Goal: Task Accomplishment & Management: Use online tool/utility

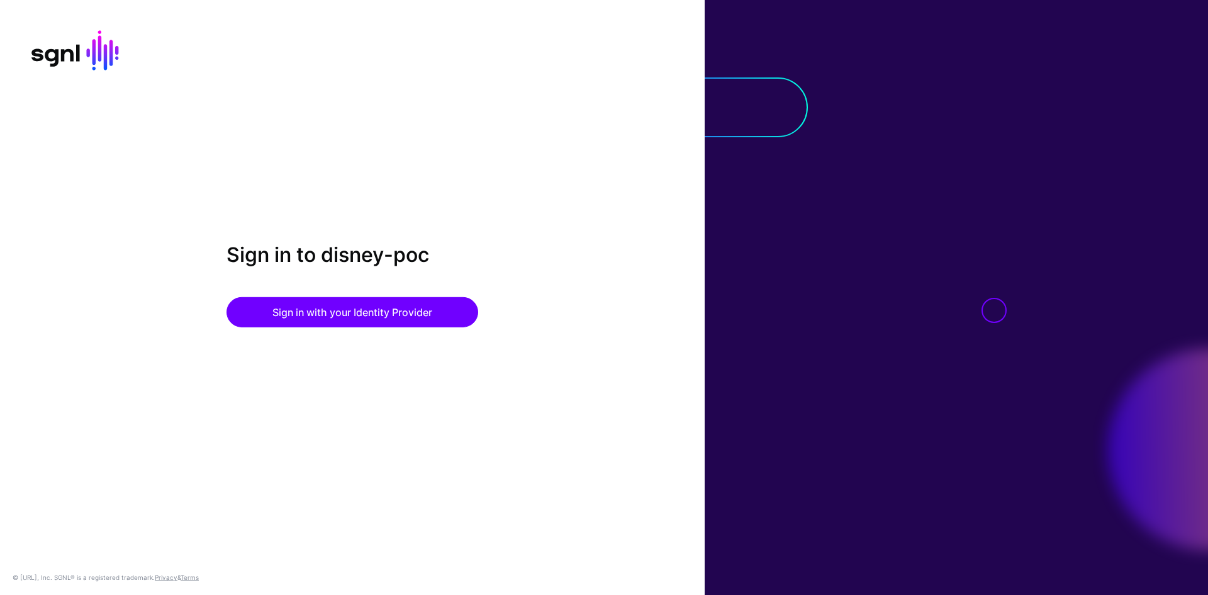
click at [1014, 102] on div at bounding box center [956, 297] width 503 height 595
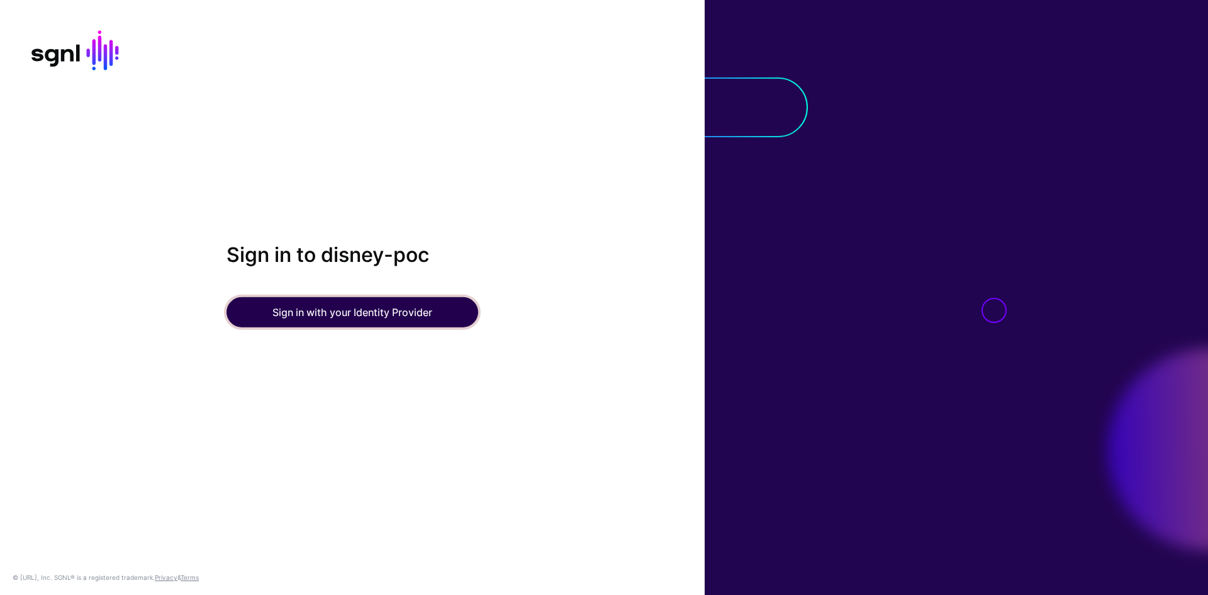
click at [395, 316] on button "Sign in with your Identity Provider" at bounding box center [353, 312] width 252 height 30
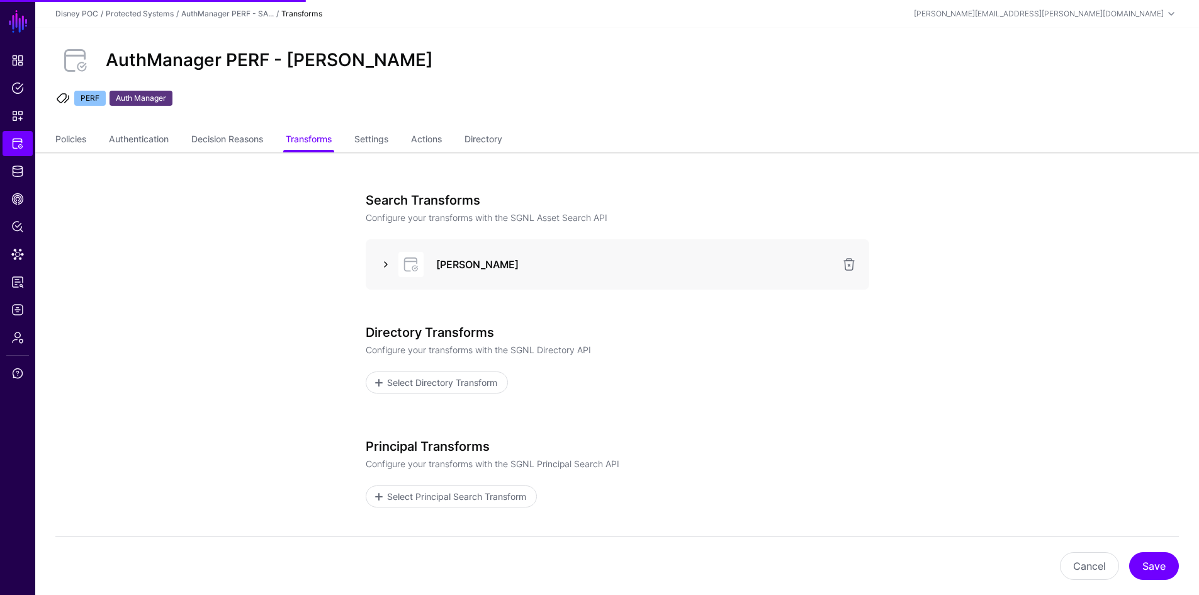
click at [386, 265] on link at bounding box center [385, 264] width 15 height 15
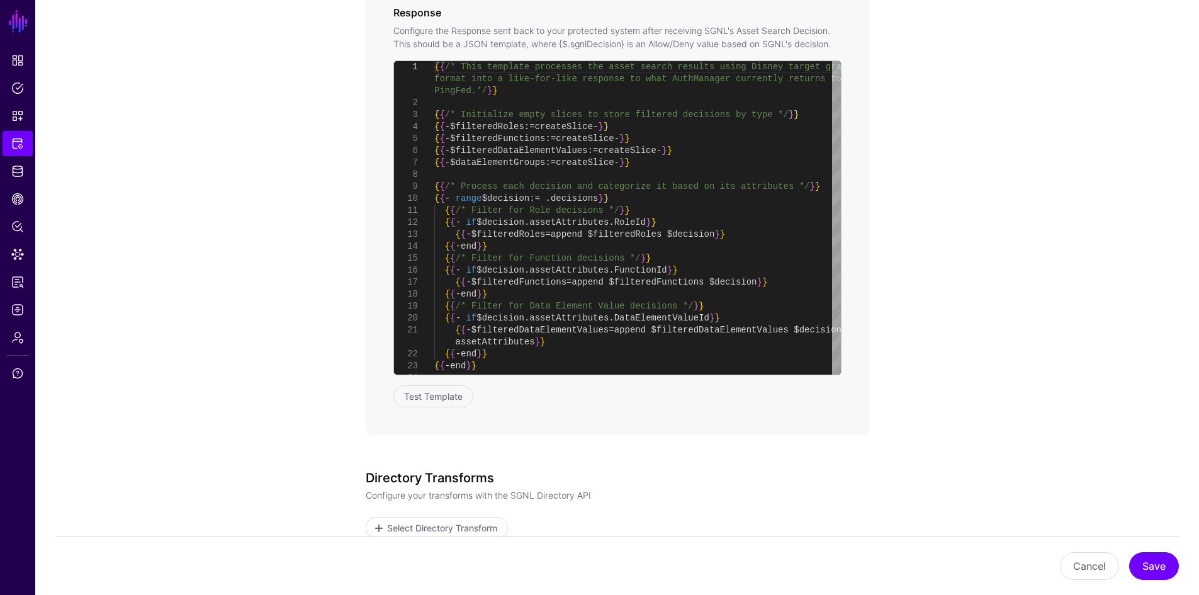
scroll to position [682, 0]
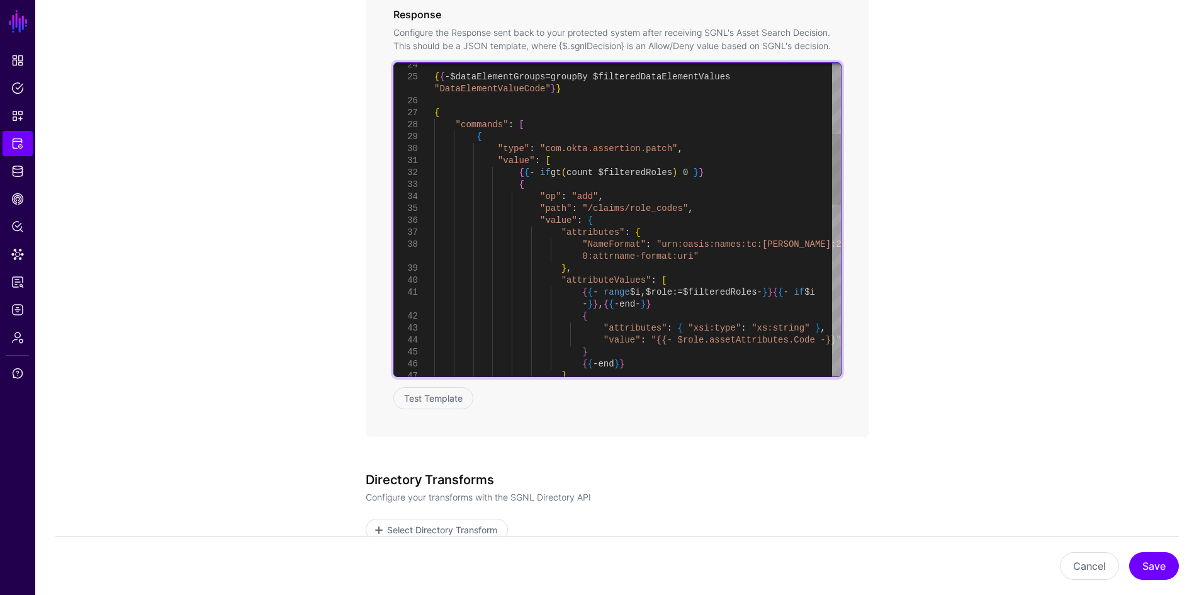
click at [512, 152] on div "{ { - $dataElementGroups = groupBy $filteredDataElementValues "DataElementValue…" at bounding box center [637, 441] width 407 height 1387
click at [573, 222] on div "{ { - $dataElementGroups = groupBy $filteredDataElementValues "DataElementValue…" at bounding box center [637, 441] width 407 height 1387
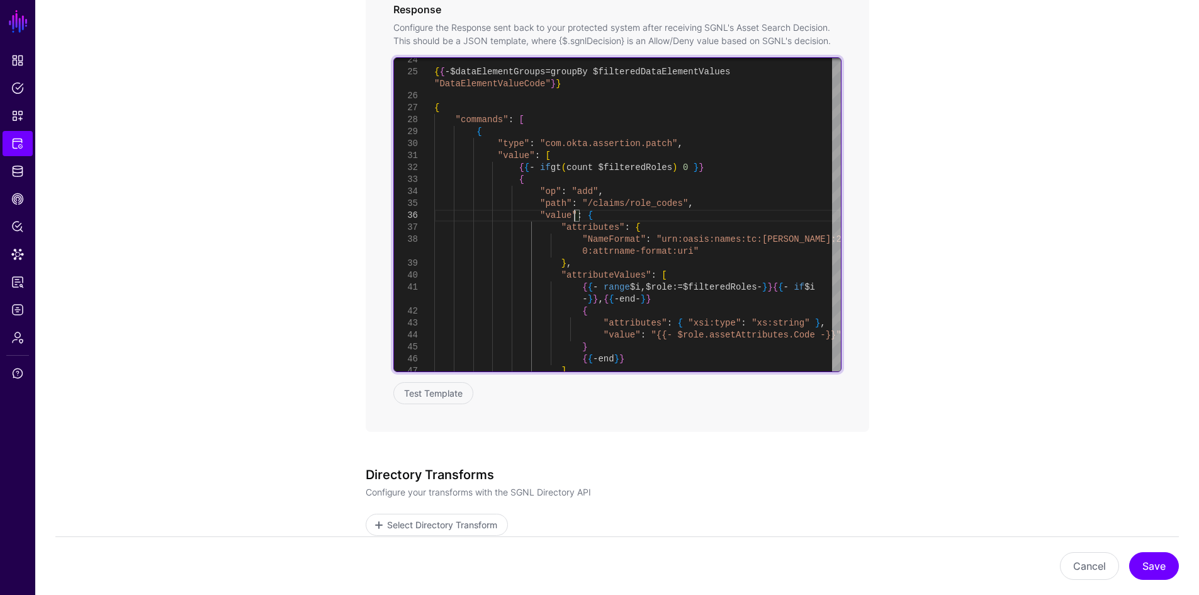
scroll to position [636, 0]
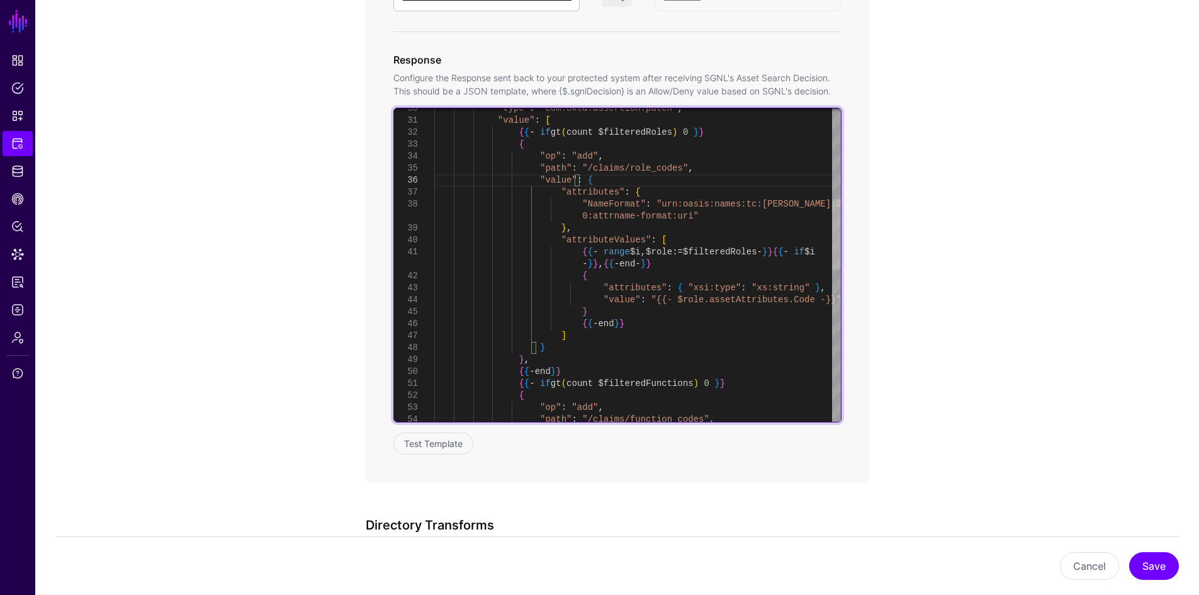
click at [841, 239] on div at bounding box center [836, 234] width 9 height 70
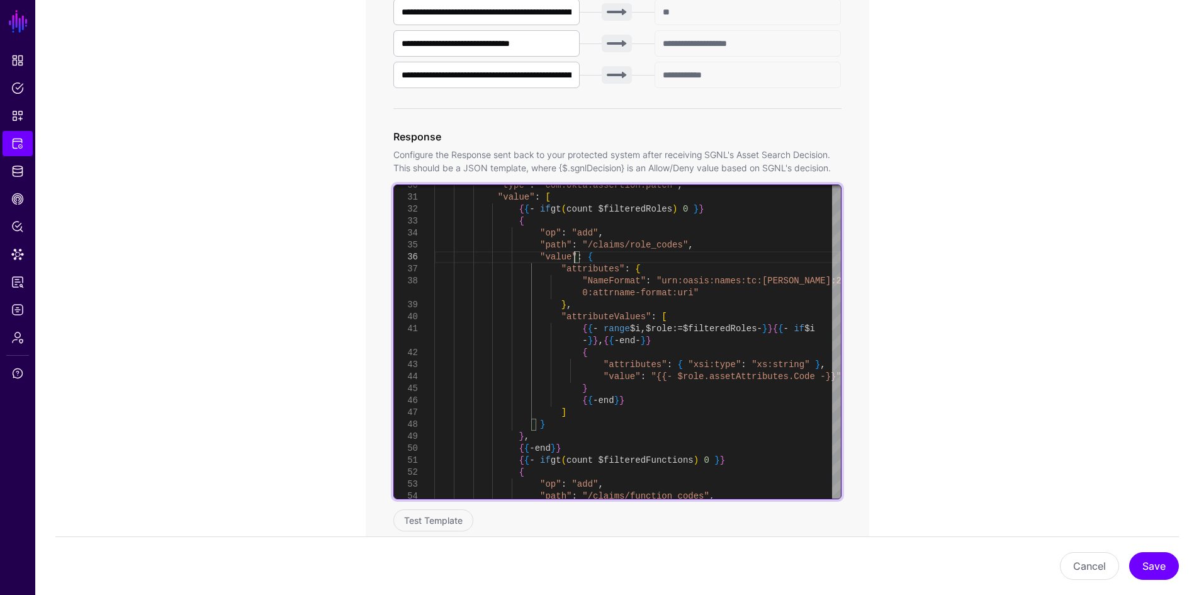
scroll to position [546, 0]
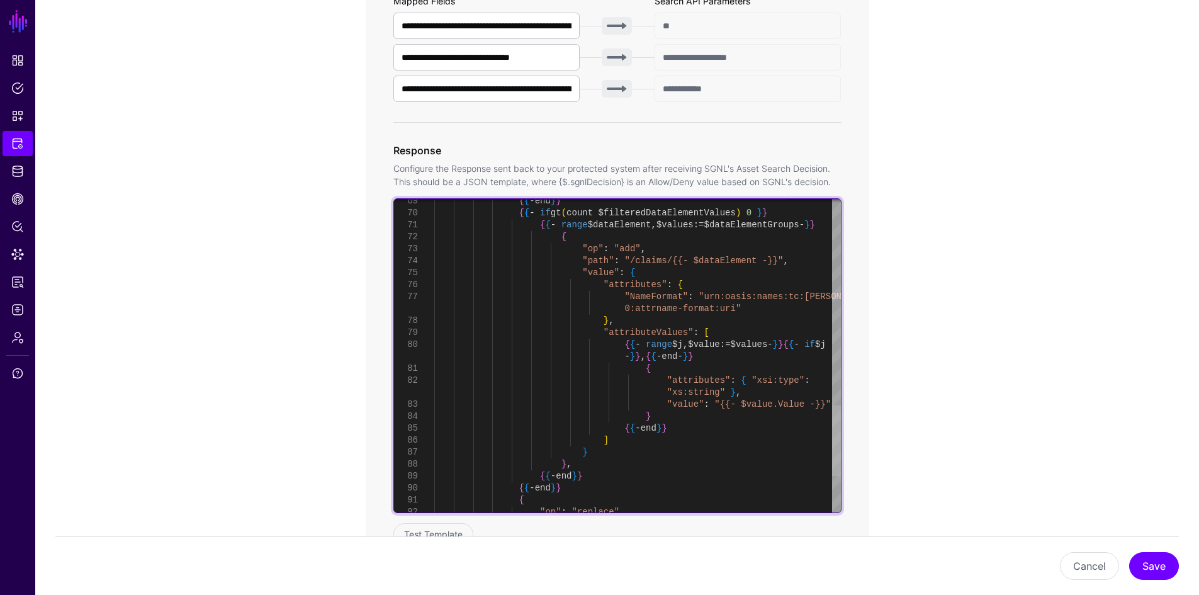
click at [841, 434] on div at bounding box center [836, 440] width 9 height 70
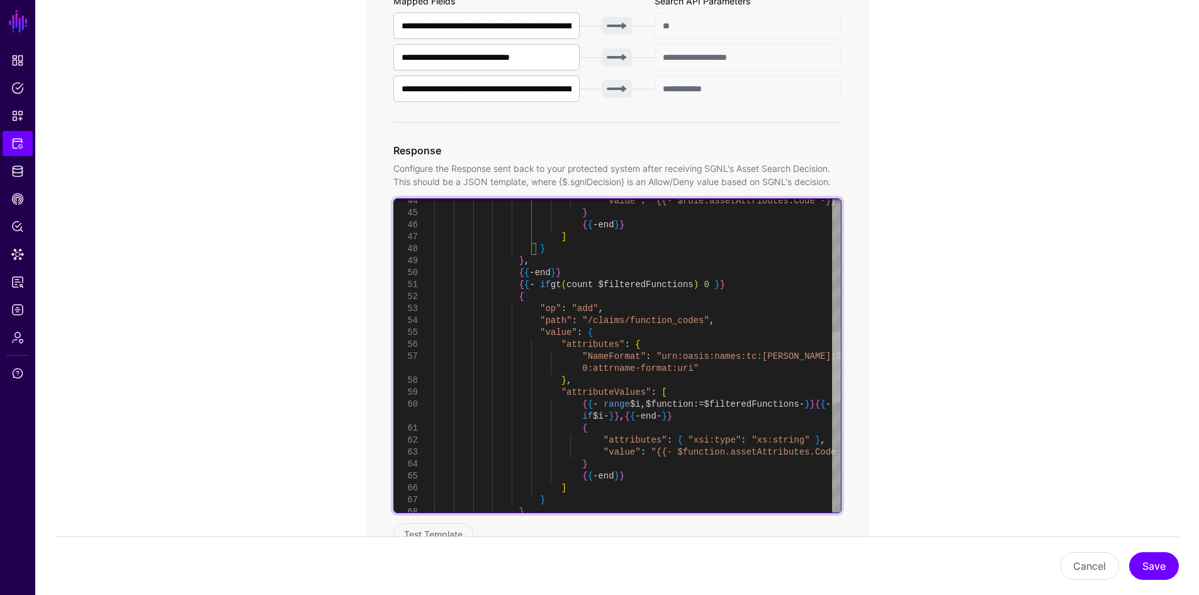
click at [839, 344] on div at bounding box center [836, 367] width 9 height 70
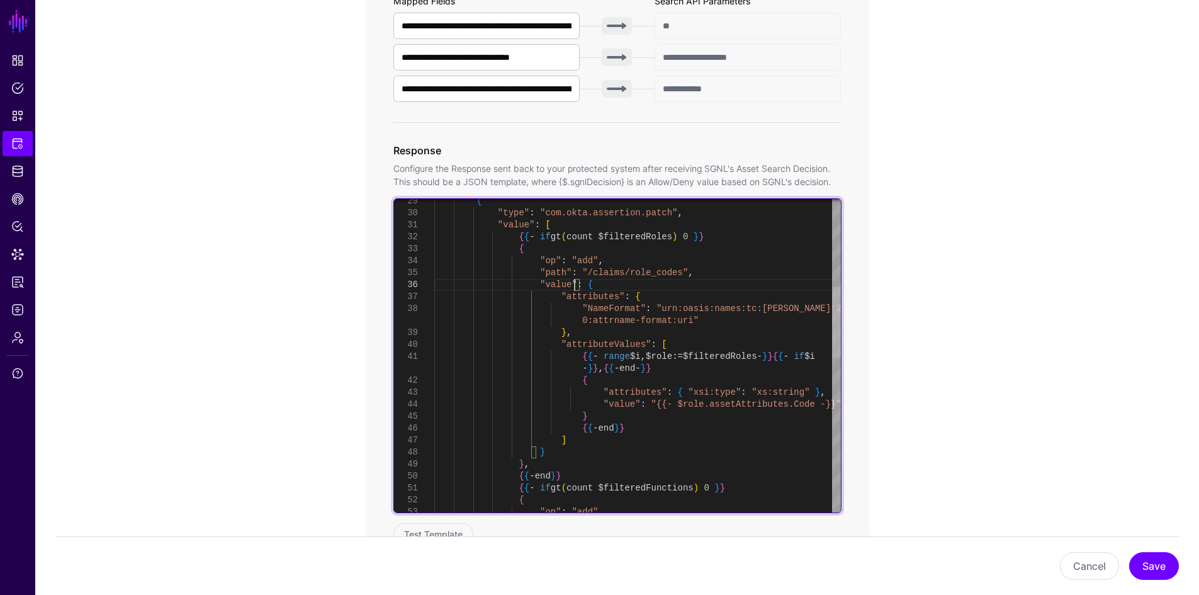
click at [833, 301] on div at bounding box center [836, 321] width 9 height 70
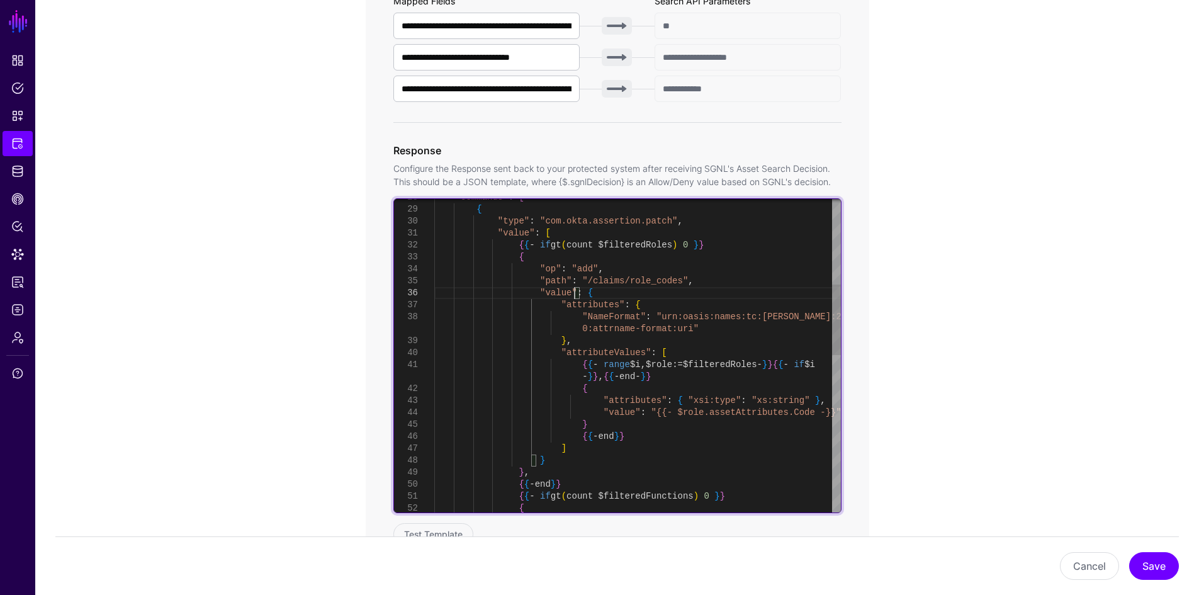
click at [632, 280] on div "{ { { - if gt ( count $filteredFunctions ) 0 } } } , { { - end } } } ] { { - en…" at bounding box center [637, 514] width 407 height 1387
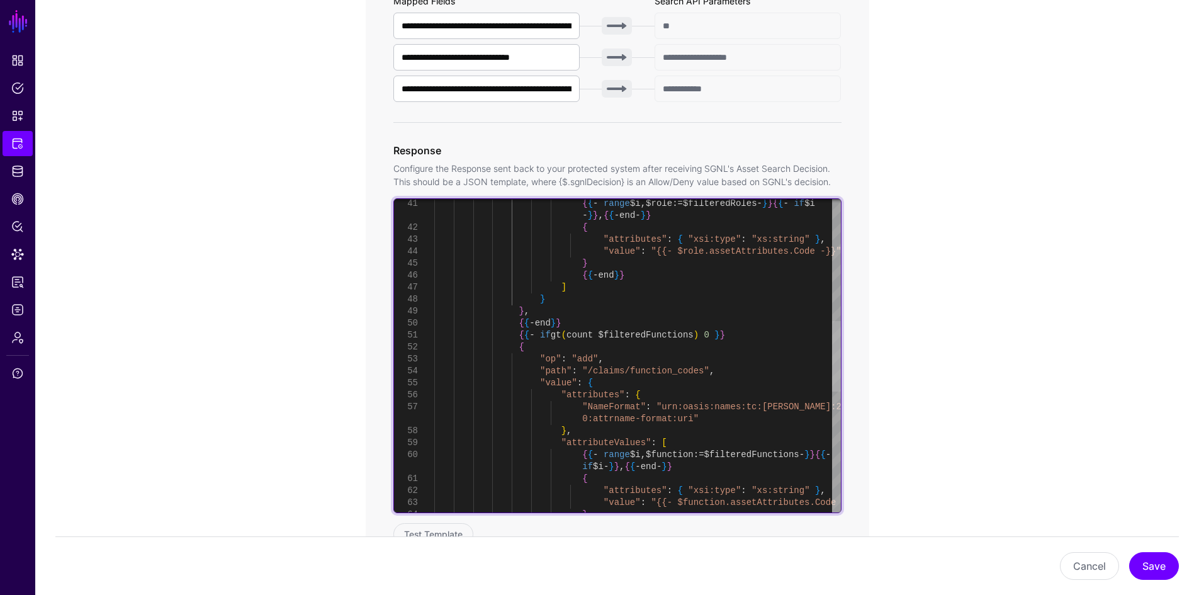
click at [841, 343] on div at bounding box center [836, 356] width 9 height 70
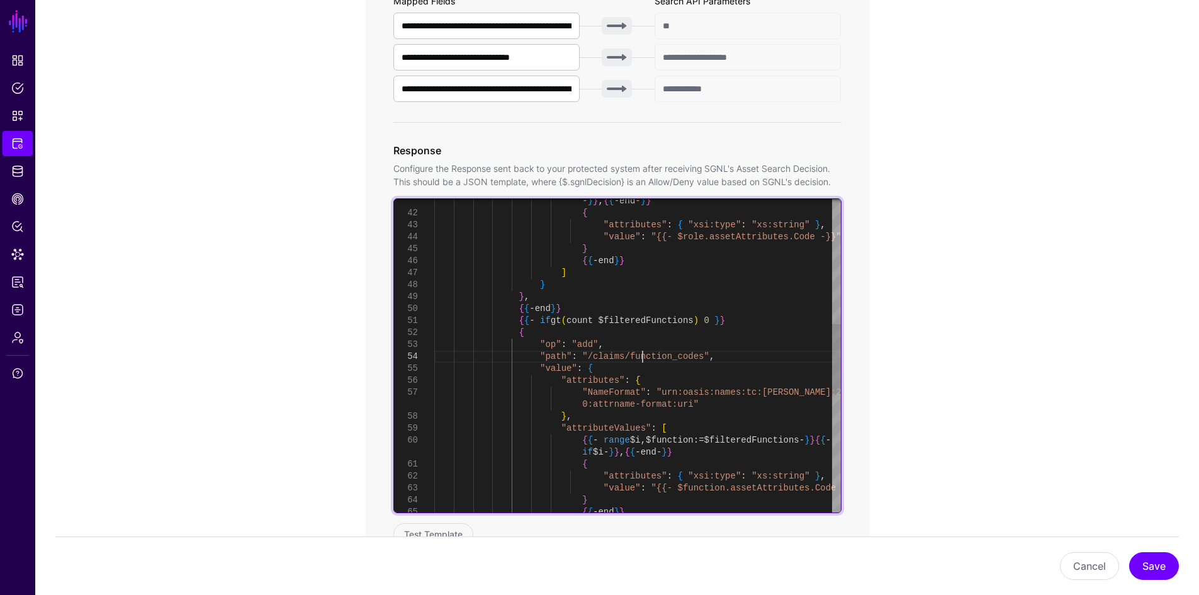
click at [641, 357] on div "{ { { - if gt ( count $filteredFunctions ) 0 } } } , { { - end } } } ] { { - en…" at bounding box center [637, 338] width 407 height 1387
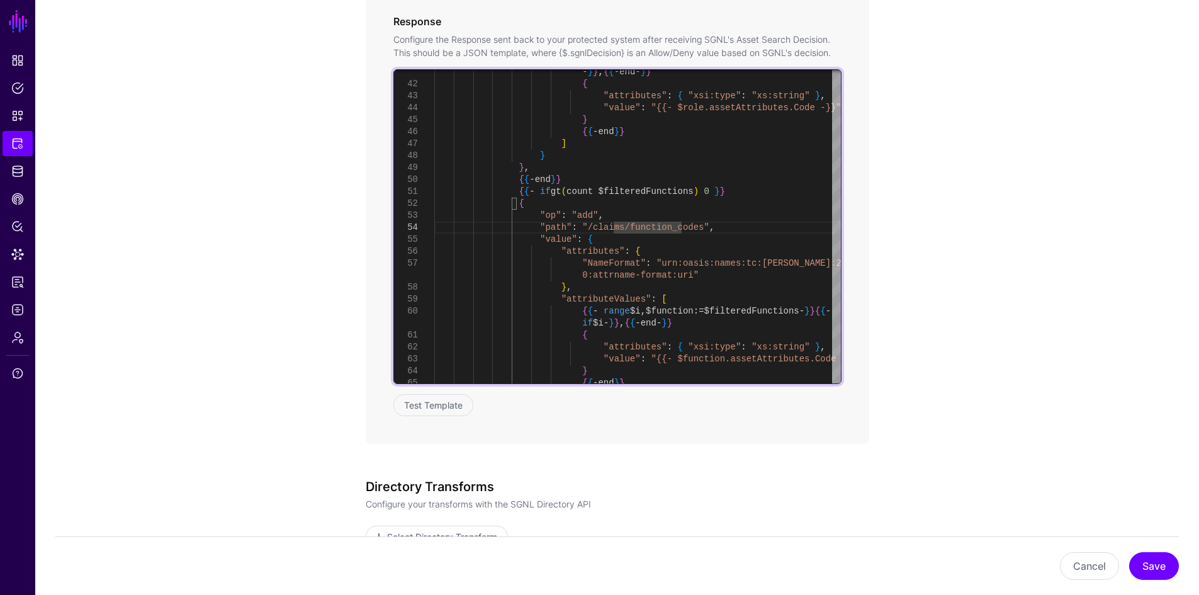
scroll to position [677, 0]
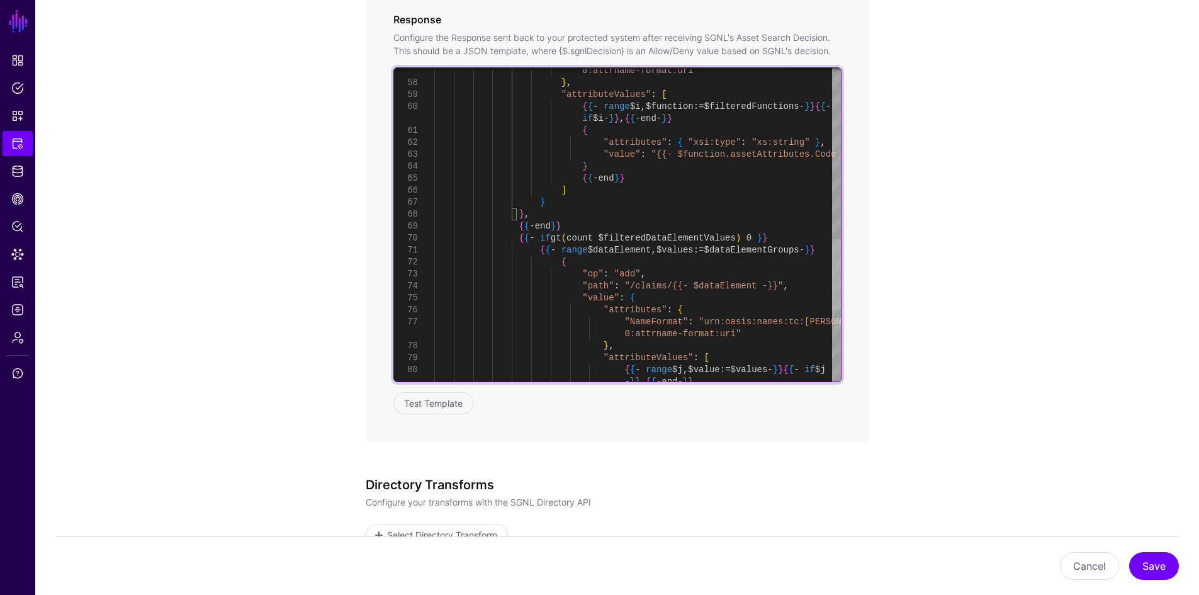
click at [839, 291] on div at bounding box center [836, 274] width 9 height 70
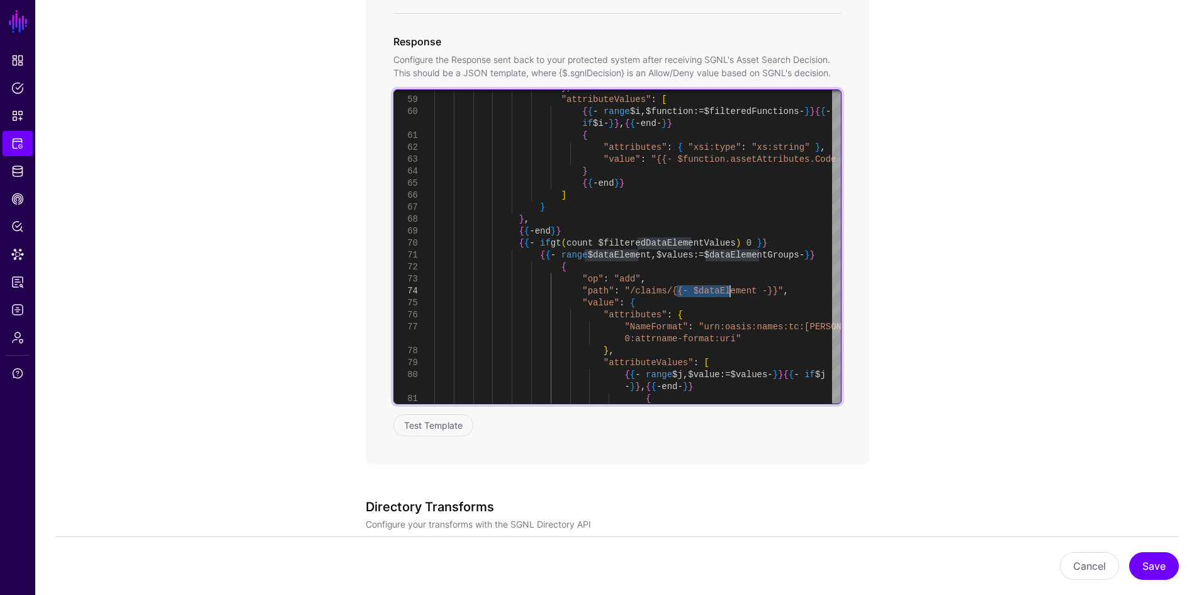
scroll to position [644, 0]
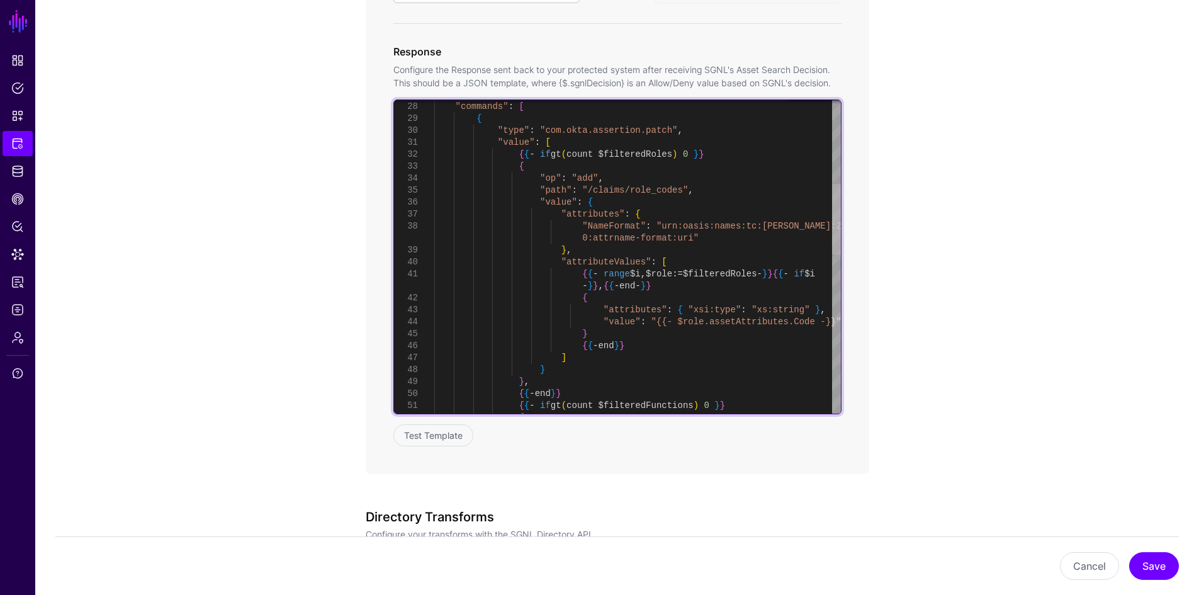
click at [832, 205] on div at bounding box center [836, 219] width 9 height 70
type textarea "**********"
click at [473, 122] on div "} } { { - end } } ] - } } , { { - end - } } { "attributes" : { "xsi:type" : "xs…" at bounding box center [637, 423] width 407 height 1387
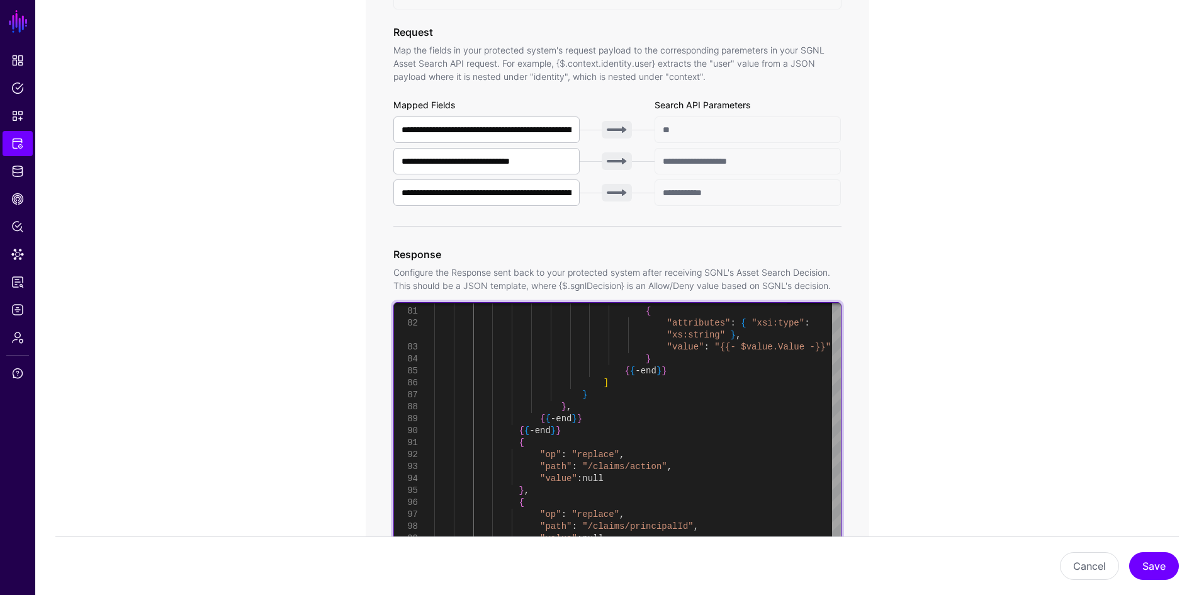
scroll to position [424, 0]
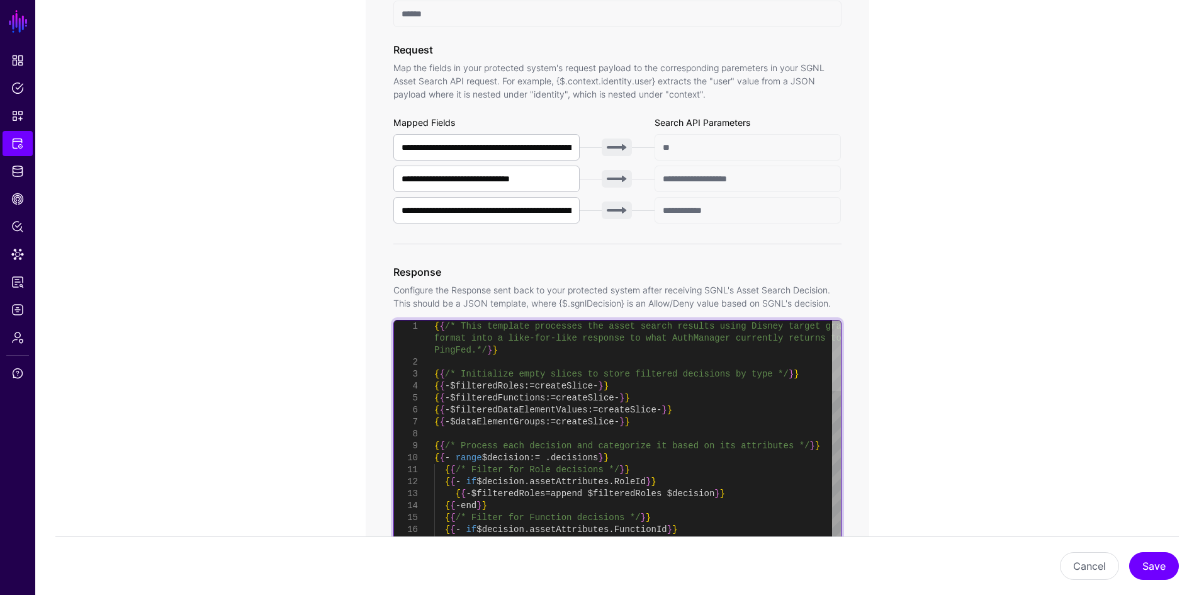
click at [841, 320] on div at bounding box center [836, 355] width 9 height 70
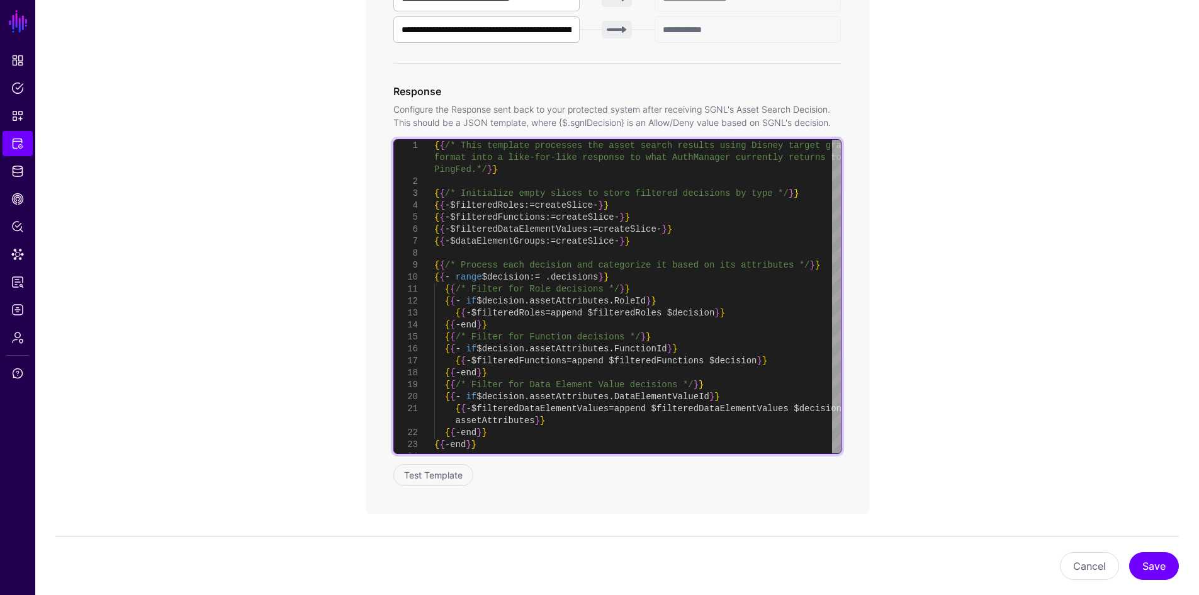
scroll to position [645, 0]
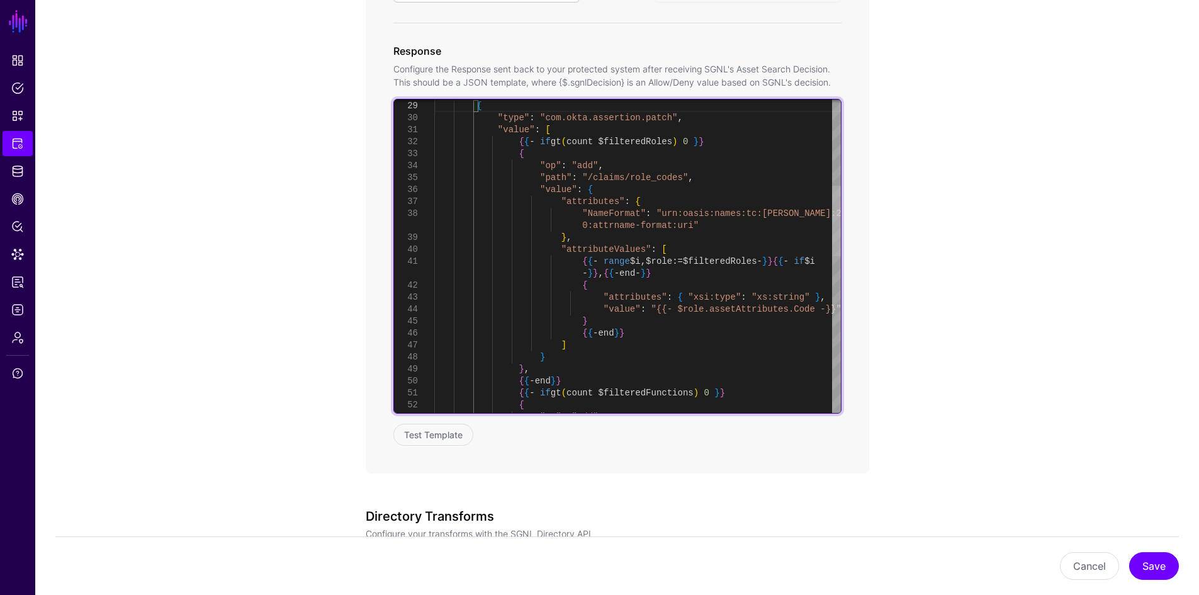
click at [834, 239] on div at bounding box center [836, 221] width 9 height 70
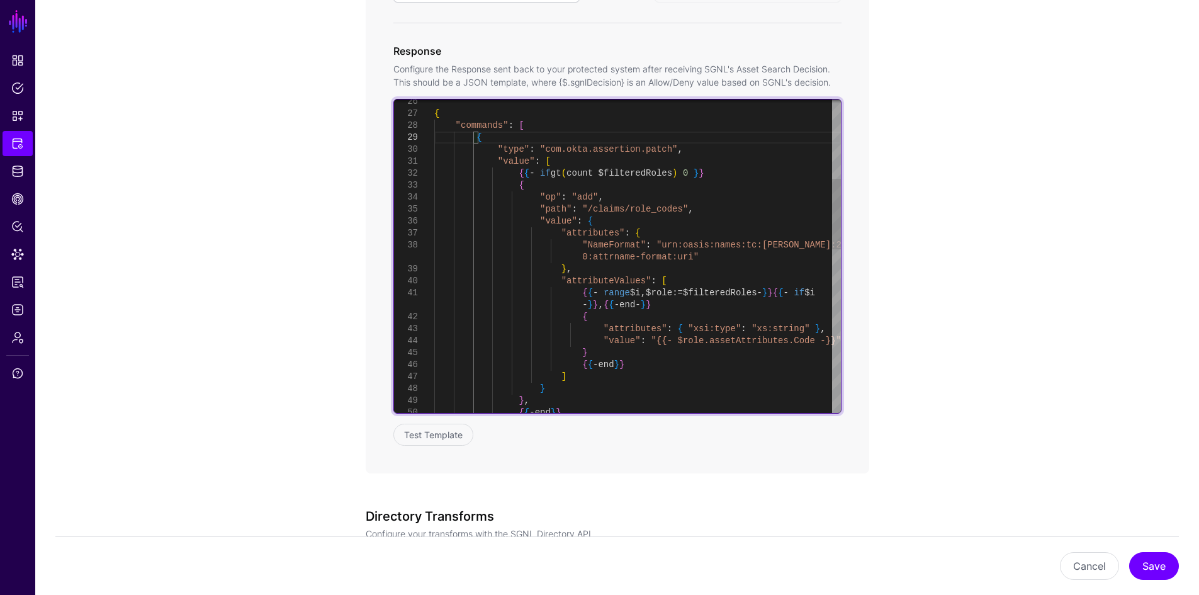
click at [512, 181] on div ""commands" : [ { "type" : "com.okta.assertion.patch" , "value" : [ { { - if gt …" at bounding box center [637, 442] width 407 height 1387
click at [841, 278] on div at bounding box center [836, 270] width 9 height 70
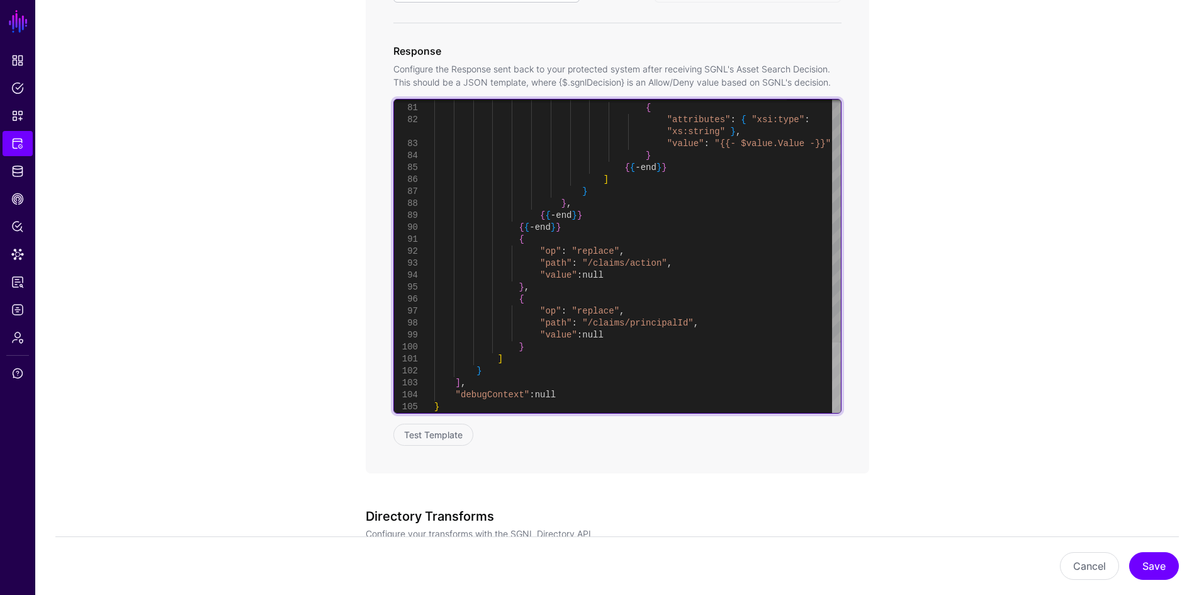
click at [841, 369] on div at bounding box center [836, 377] width 9 height 70
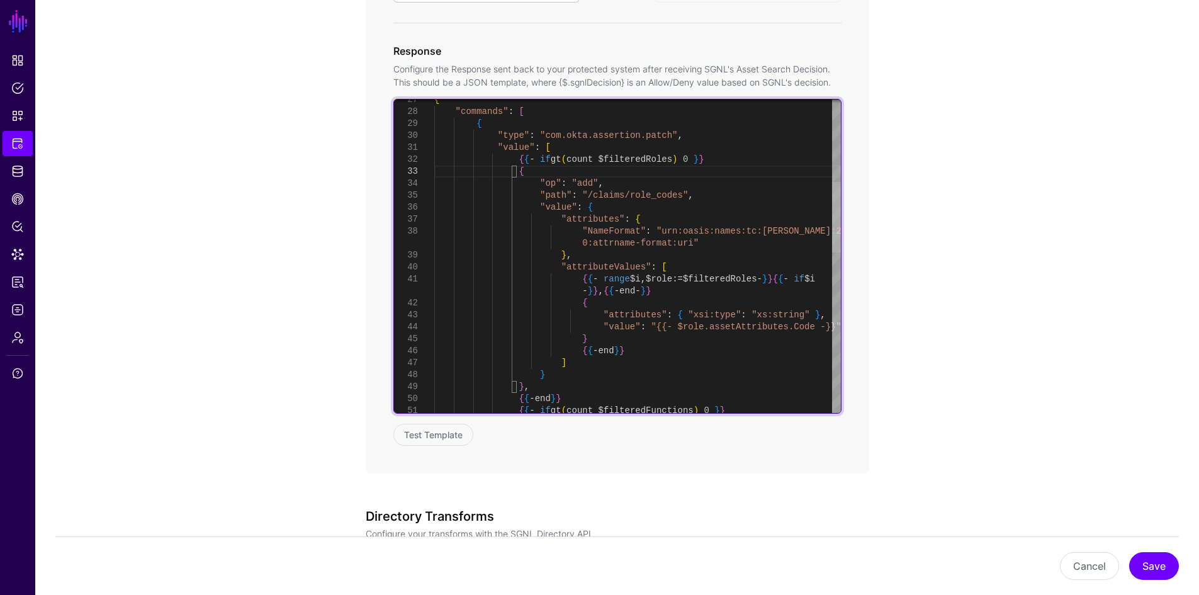
click at [836, 205] on div at bounding box center [836, 217] width 9 height 70
